Goal: Task Accomplishment & Management: Use online tool/utility

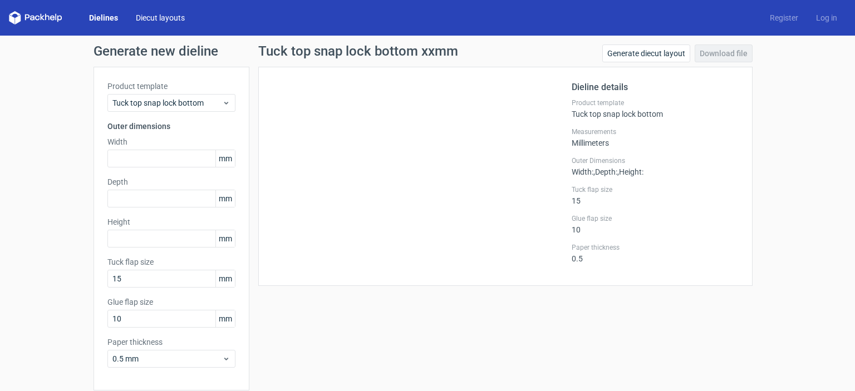
click at [167, 23] on link "Diecut layouts" at bounding box center [160, 17] width 67 height 11
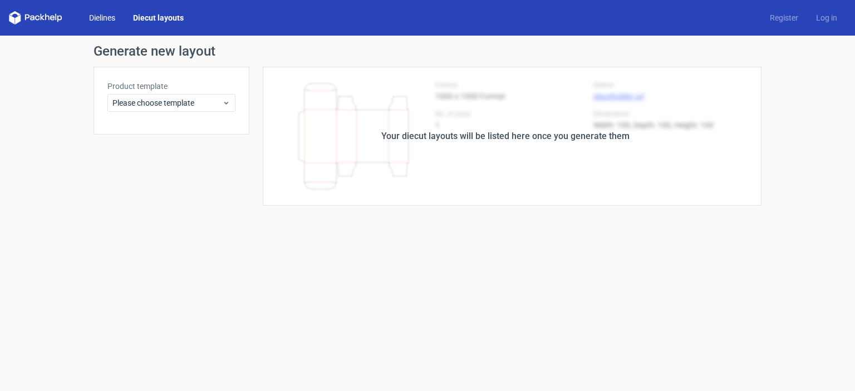
click at [110, 20] on link "Dielines" at bounding box center [102, 17] width 44 height 11
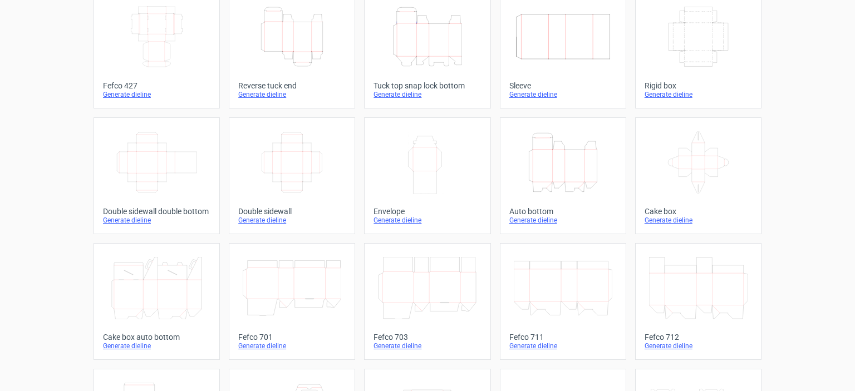
scroll to position [79, 0]
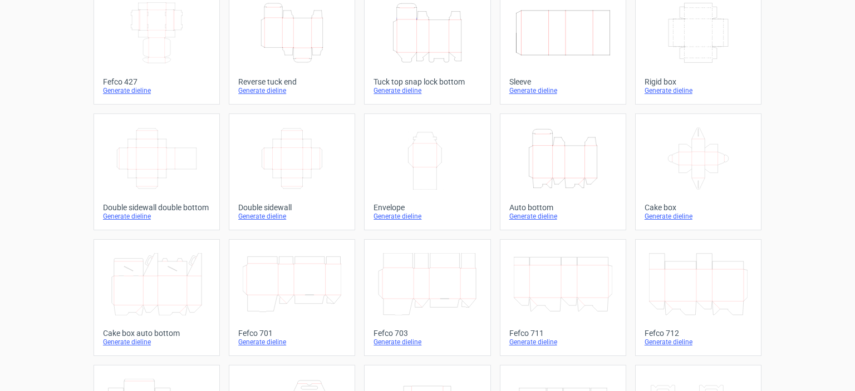
click at [572, 165] on icon "Height Depth Width" at bounding box center [563, 158] width 99 height 62
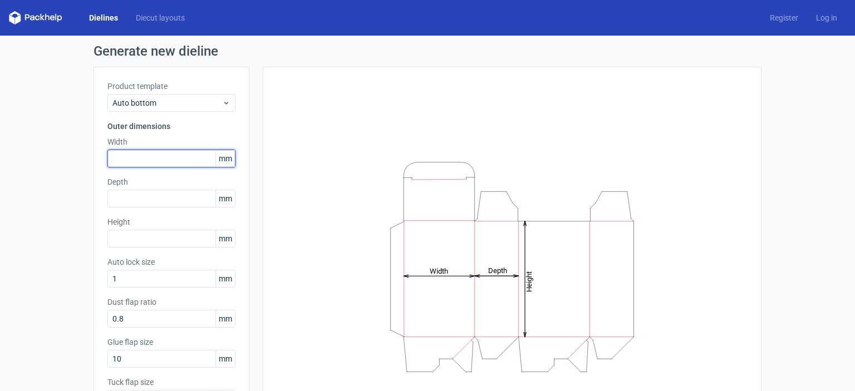
click at [136, 154] on input "text" at bounding box center [171, 159] width 128 height 18
type input "77"
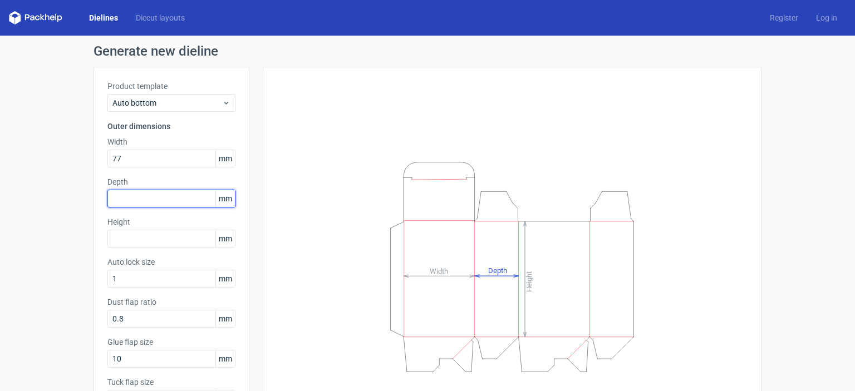
click at [135, 195] on input "text" at bounding box center [171, 199] width 128 height 18
type input "77"
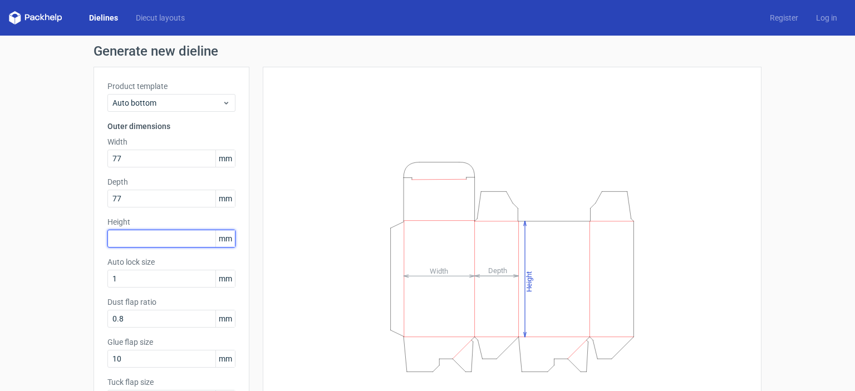
click at [153, 237] on input "text" at bounding box center [171, 239] width 128 height 18
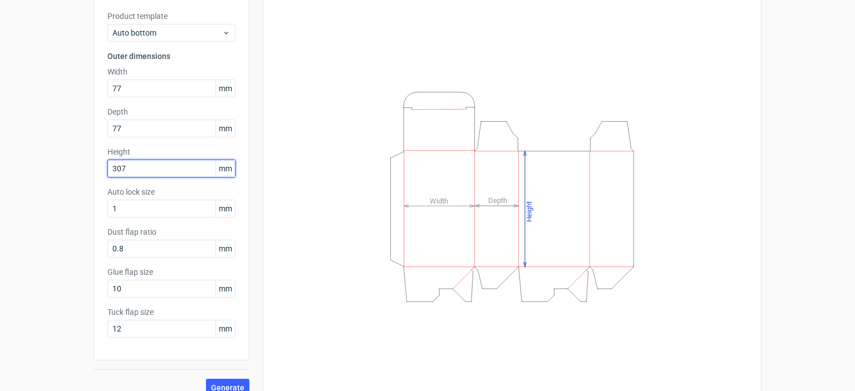
scroll to position [71, 0]
type input "307"
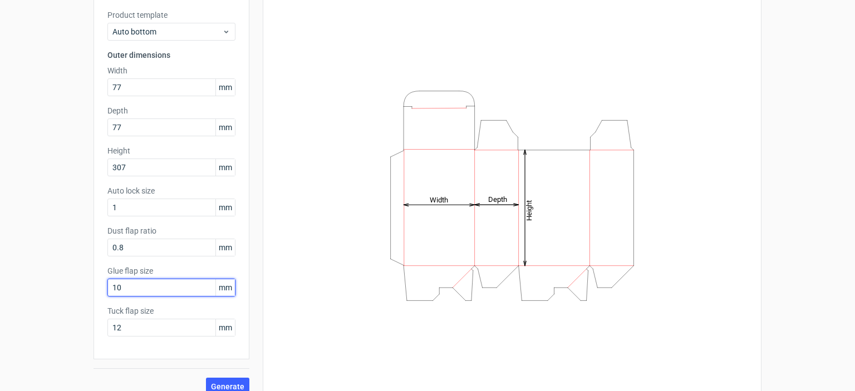
drag, startPoint x: 131, startPoint y: 287, endPoint x: 46, endPoint y: 288, distance: 84.6
click at [46, 288] on div "Generate new dieline Product template Auto bottom Outer dimensions Width 77 mm …" at bounding box center [427, 184] width 855 height 440
type input "15"
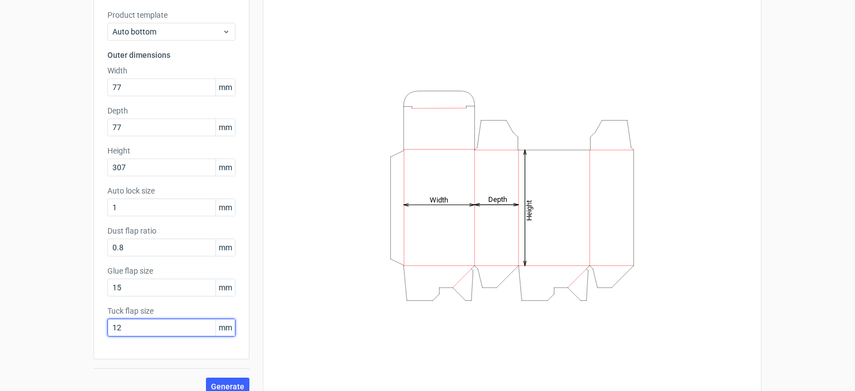
drag, startPoint x: 121, startPoint y: 325, endPoint x: 83, endPoint y: 327, distance: 38.5
click at [83, 327] on div "Generate new dieline Product template Auto bottom Outer dimensions Width 77 mm …" at bounding box center [427, 184] width 855 height 440
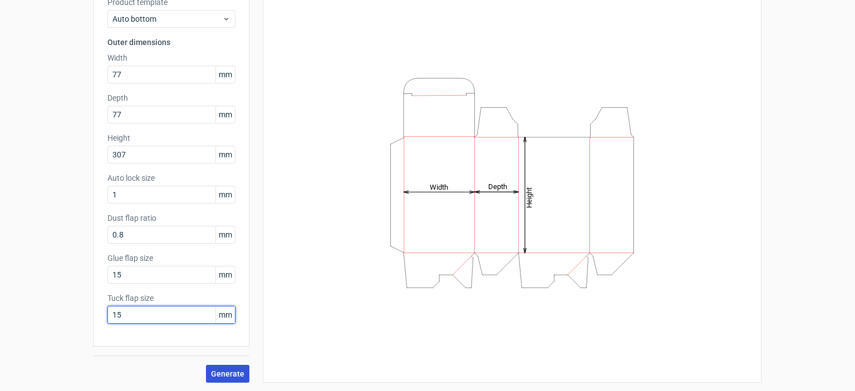
type input "15"
click at [215, 375] on span "Generate" at bounding box center [227, 374] width 33 height 8
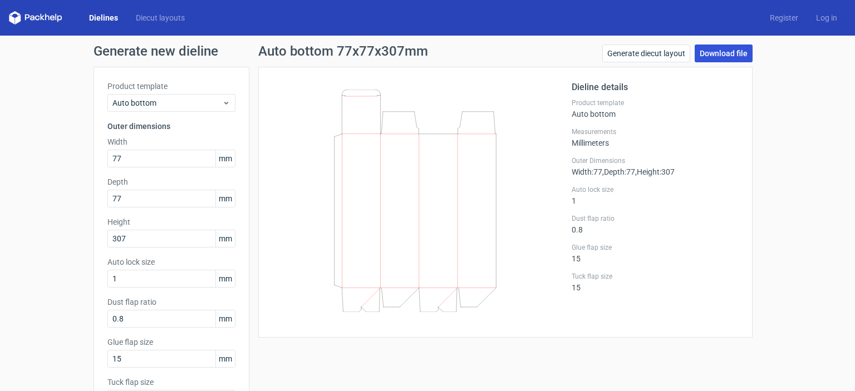
click at [715, 56] on link "Download file" at bounding box center [724, 54] width 58 height 18
